Goal: Navigation & Orientation: Find specific page/section

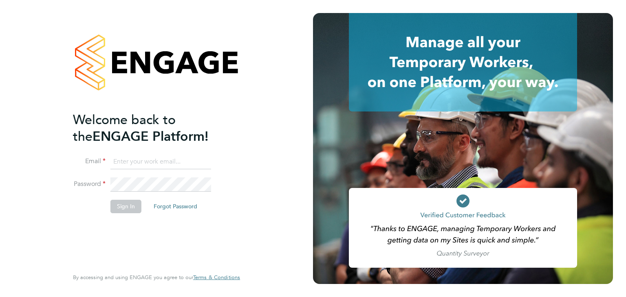
type input "anthonymcnicholas@legacie.co.uk"
click at [135, 208] on button "Sign In" at bounding box center [125, 206] width 31 height 13
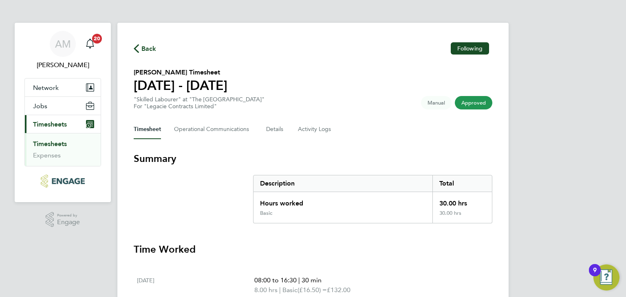
click at [56, 124] on span "Timesheets" at bounding box center [50, 125] width 34 height 8
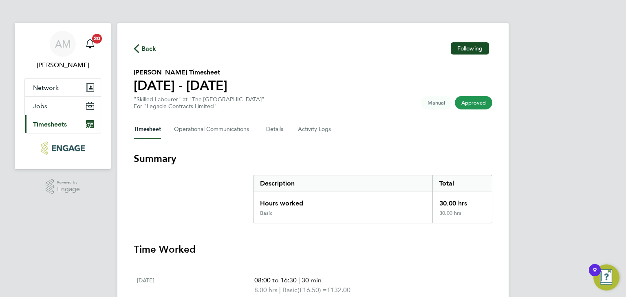
click at [58, 127] on span "Timesheets" at bounding box center [50, 125] width 34 height 8
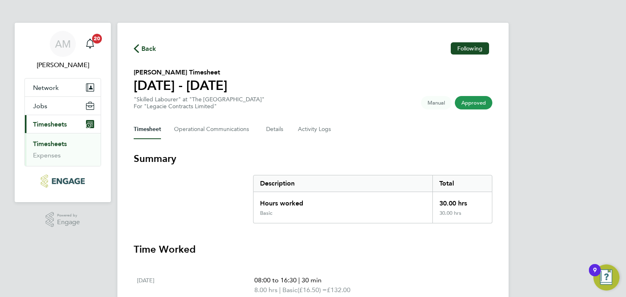
click at [54, 145] on link "Timesheets" at bounding box center [50, 144] width 34 height 8
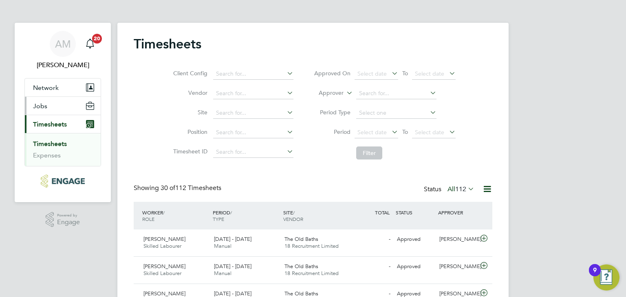
click at [48, 105] on button "Jobs" at bounding box center [63, 106] width 76 height 18
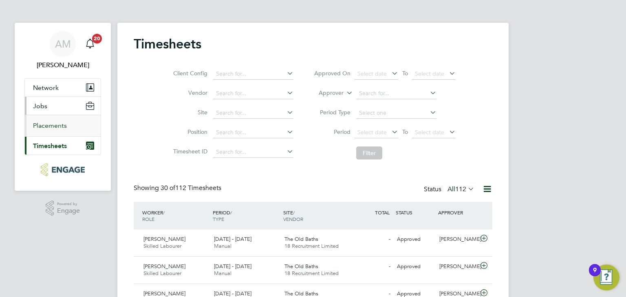
click at [59, 129] on link "Placements" at bounding box center [50, 126] width 34 height 8
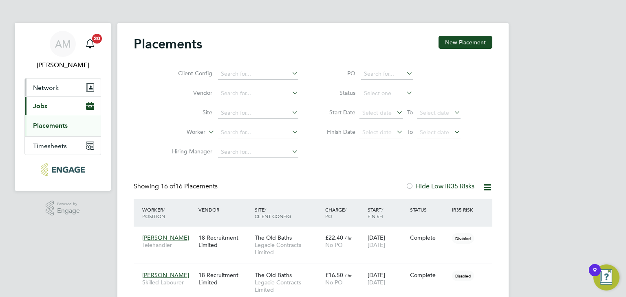
click at [58, 85] on span "Network" at bounding box center [46, 88] width 26 height 8
drag, startPoint x: 58, startPoint y: 85, endPoint x: 58, endPoint y: 90, distance: 4.9
click at [58, 87] on span "Network" at bounding box center [46, 88] width 26 height 8
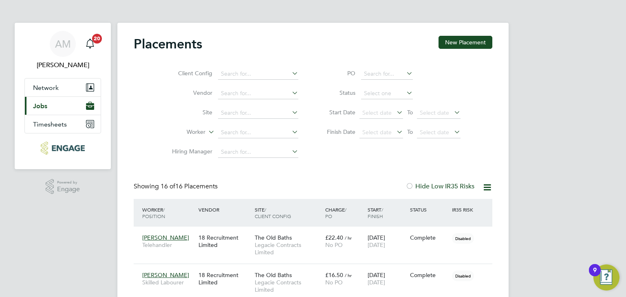
click at [56, 105] on button "Current page: Jobs" at bounding box center [63, 106] width 76 height 18
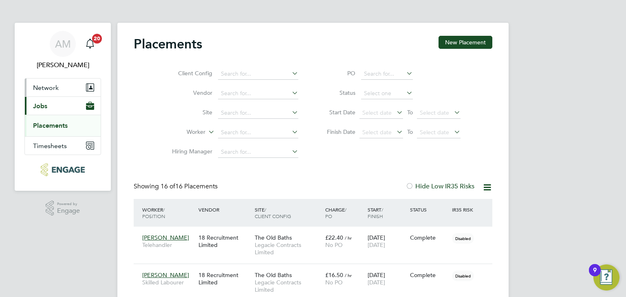
click at [55, 92] on button "Network" at bounding box center [63, 88] width 76 height 18
click at [56, 101] on ul "Sites" at bounding box center [63, 108] width 76 height 22
click at [57, 103] on ul "Sites" at bounding box center [63, 108] width 76 height 22
drag, startPoint x: 56, startPoint y: 110, endPoint x: 45, endPoint y: 111, distance: 11.1
click at [56, 110] on li "Sites" at bounding box center [63, 107] width 61 height 8
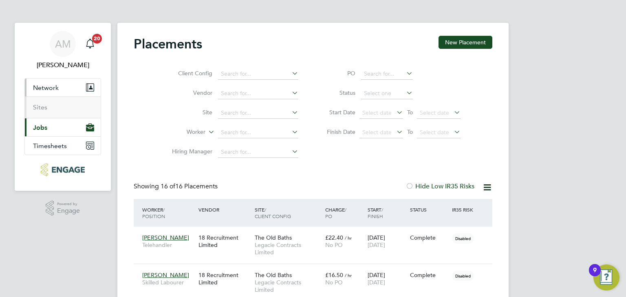
click at [45, 111] on ul "Sites" at bounding box center [63, 108] width 76 height 22
click at [44, 110] on link "Sites" at bounding box center [40, 107] width 14 height 8
